Goal: Transaction & Acquisition: Book appointment/travel/reservation

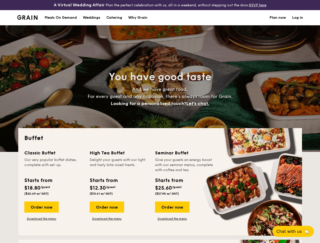
select select
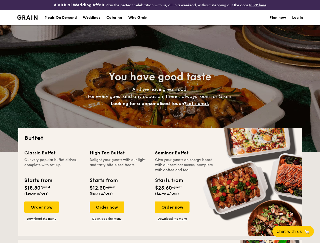
click at [160, 121] on div "You have good taste And we have great food. For every guest and any occasion, t…" at bounding box center [159, 88] width 283 height 126
click at [297, 22] on link "Log in" at bounding box center [297, 17] width 11 height 15
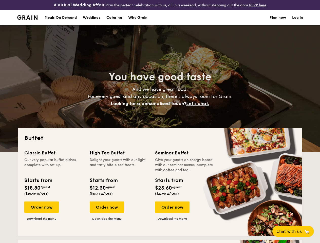
click at [199, 106] on span "Let's chat." at bounding box center [197, 104] width 23 height 6
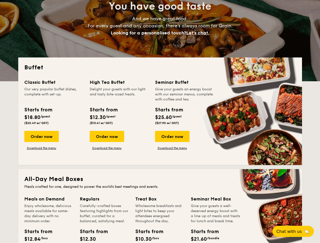
click at [295, 231] on span "Chat with us" at bounding box center [288, 231] width 25 height 5
